Goal: Task Accomplishment & Management: Manage account settings

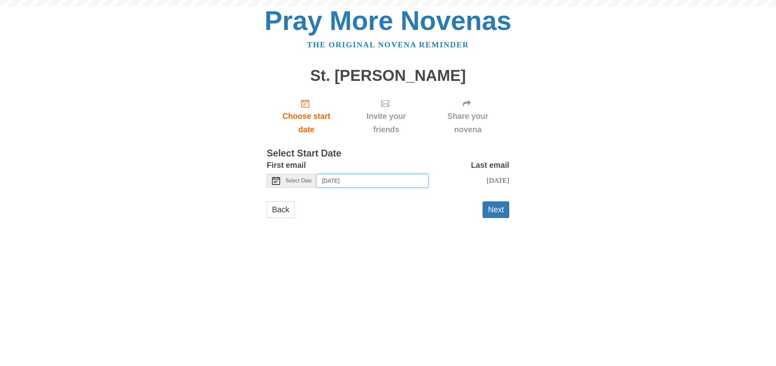
click at [352, 185] on input "[DATE]" at bounding box center [373, 181] width 112 height 14
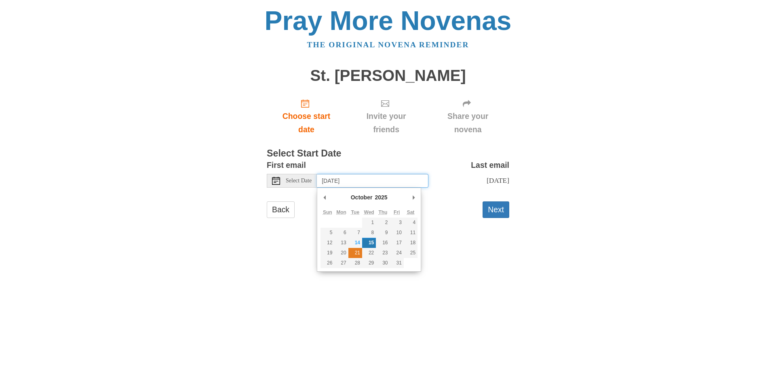
type input "Tuesday, October 21st"
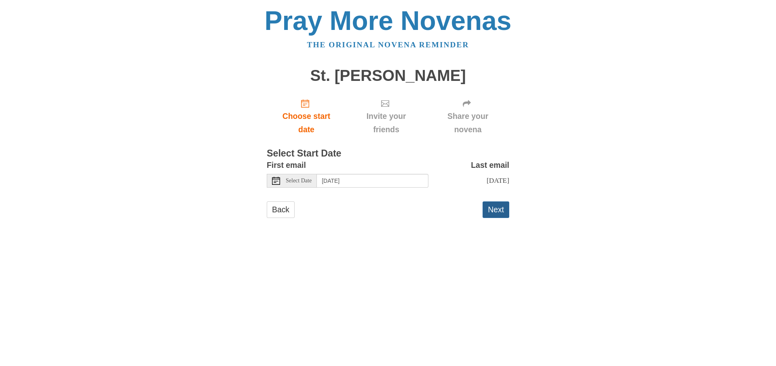
click at [499, 209] on button "Next" at bounding box center [495, 209] width 27 height 17
click at [373, 177] on input "Wednesday, October 15th" at bounding box center [373, 181] width 112 height 14
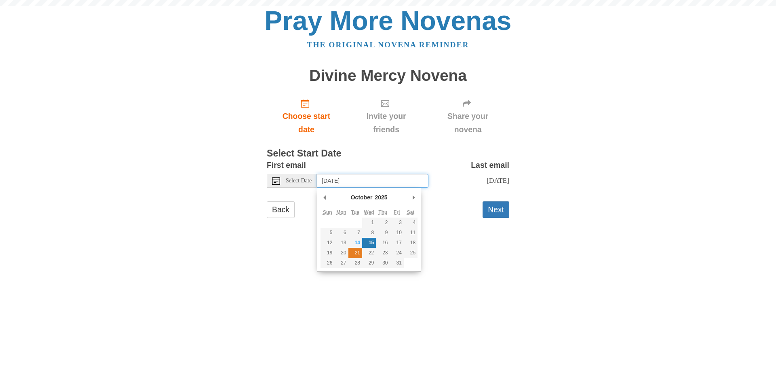
type input "Tuesday, October 21st"
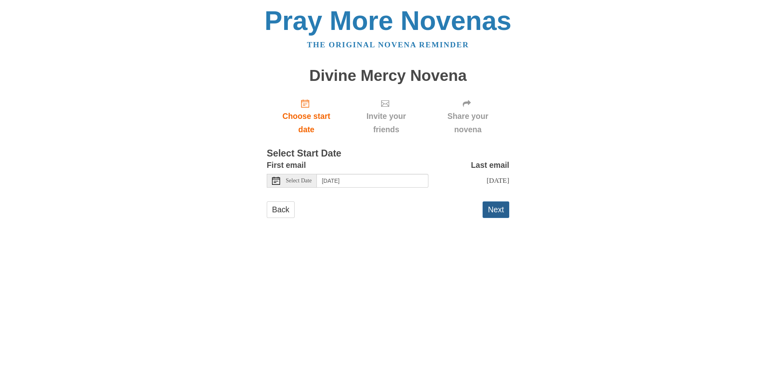
click at [492, 210] on button "Next" at bounding box center [495, 209] width 27 height 17
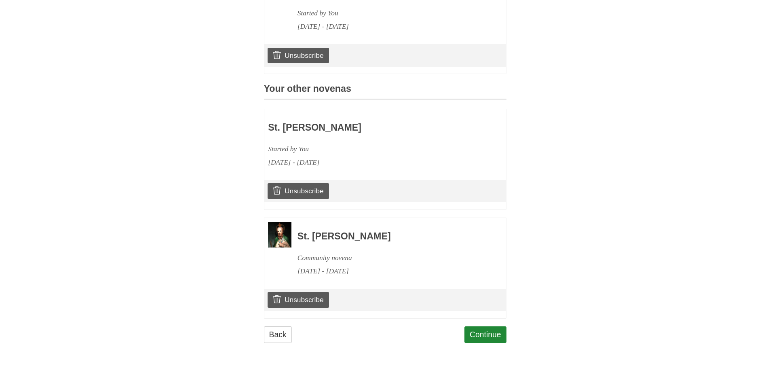
scroll to position [278, 0]
click at [309, 298] on link "Unsubscribe" at bounding box center [297, 298] width 61 height 15
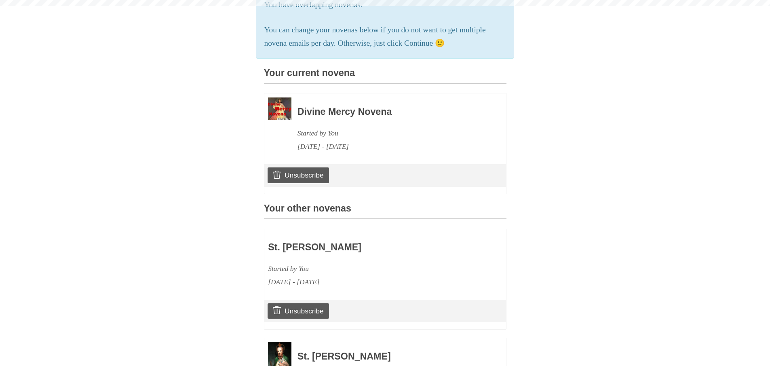
scroll to position [310, 0]
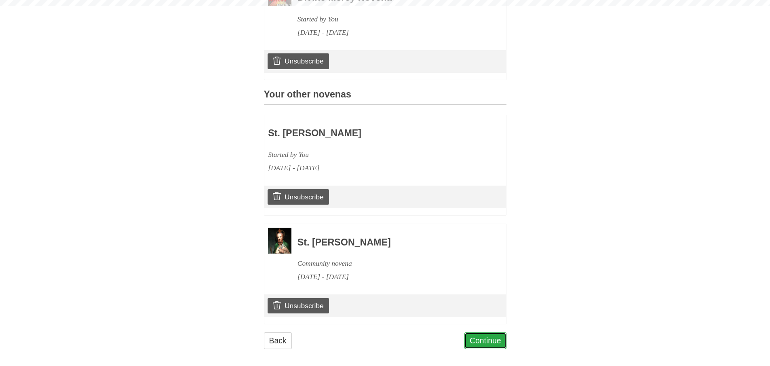
click at [490, 341] on link "Continue" at bounding box center [485, 340] width 42 height 17
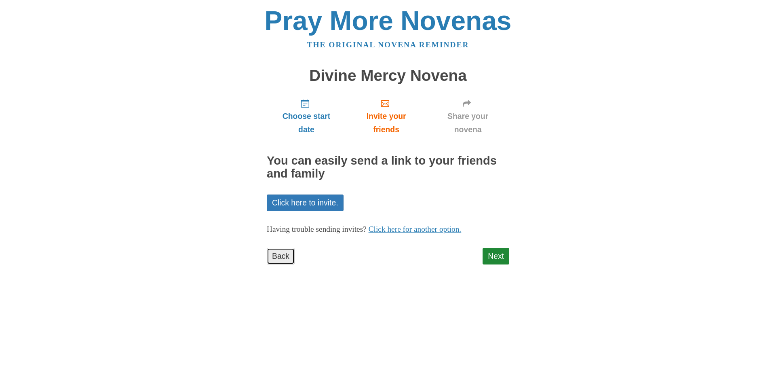
click at [279, 258] on link "Back" at bounding box center [281, 256] width 28 height 17
